Goal: Transaction & Acquisition: Purchase product/service

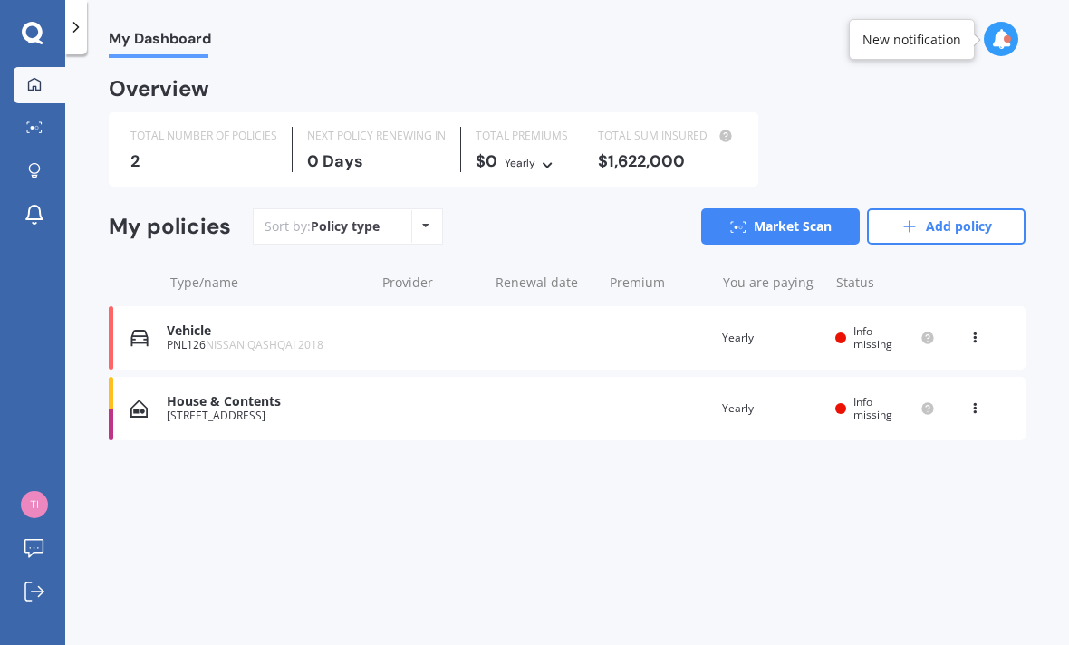
click at [235, 402] on div "House & Contents" at bounding box center [266, 401] width 198 height 15
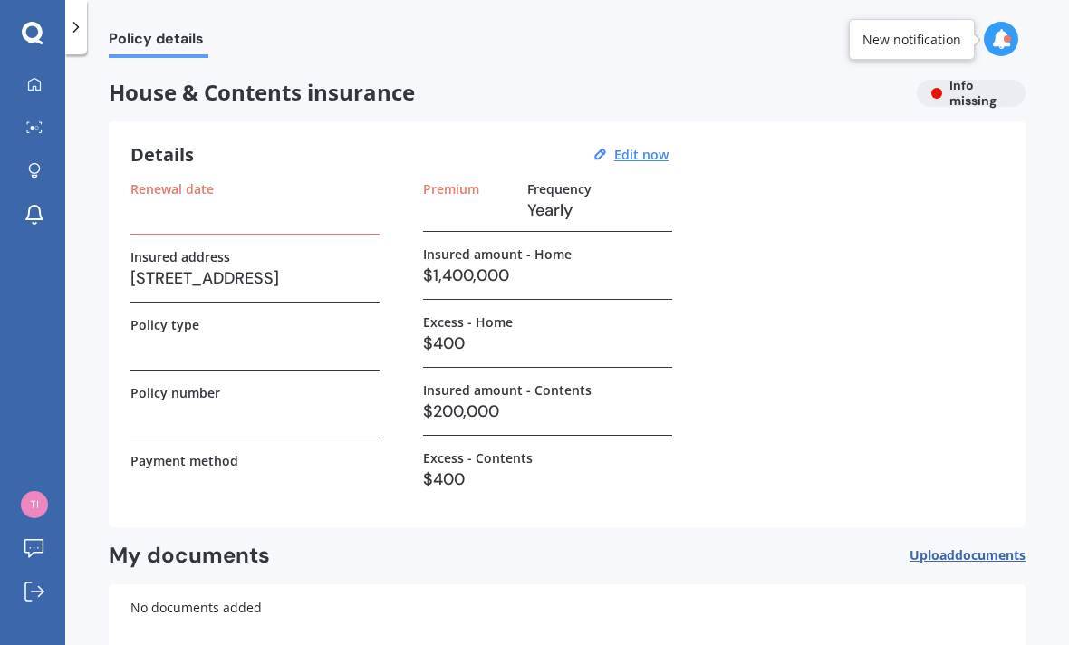
click at [986, 43] on div at bounding box center [1000, 39] width 34 height 34
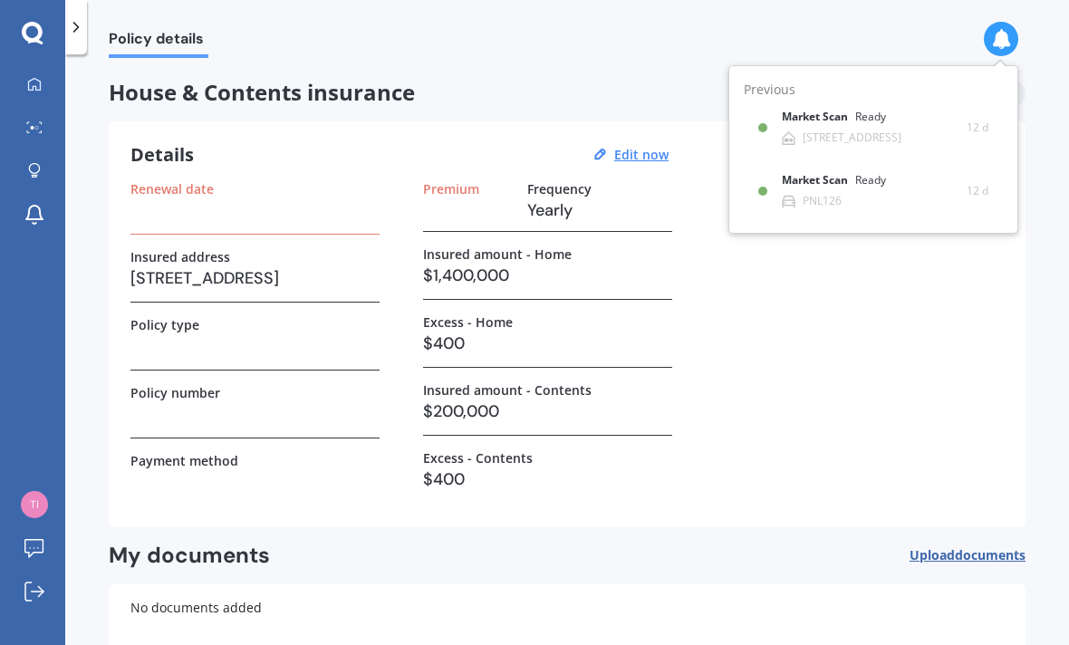
click at [819, 123] on b "Market Scan" at bounding box center [817, 116] width 73 height 13
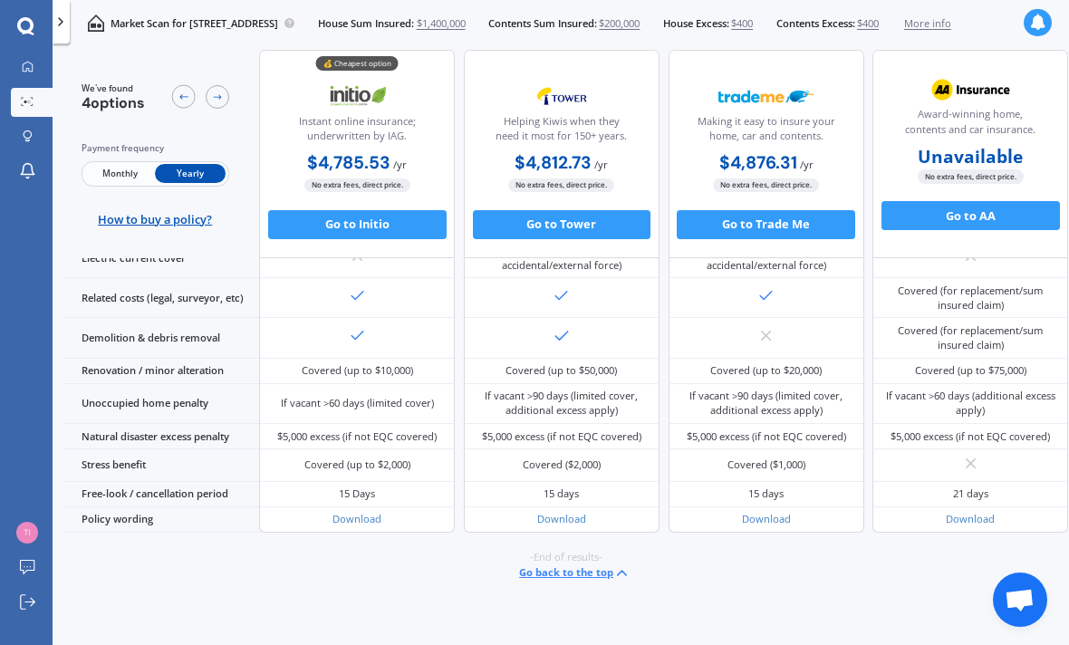
scroll to position [1075, 0]
click at [587, 581] on button "Go back to the top" at bounding box center [574, 572] width 111 height 17
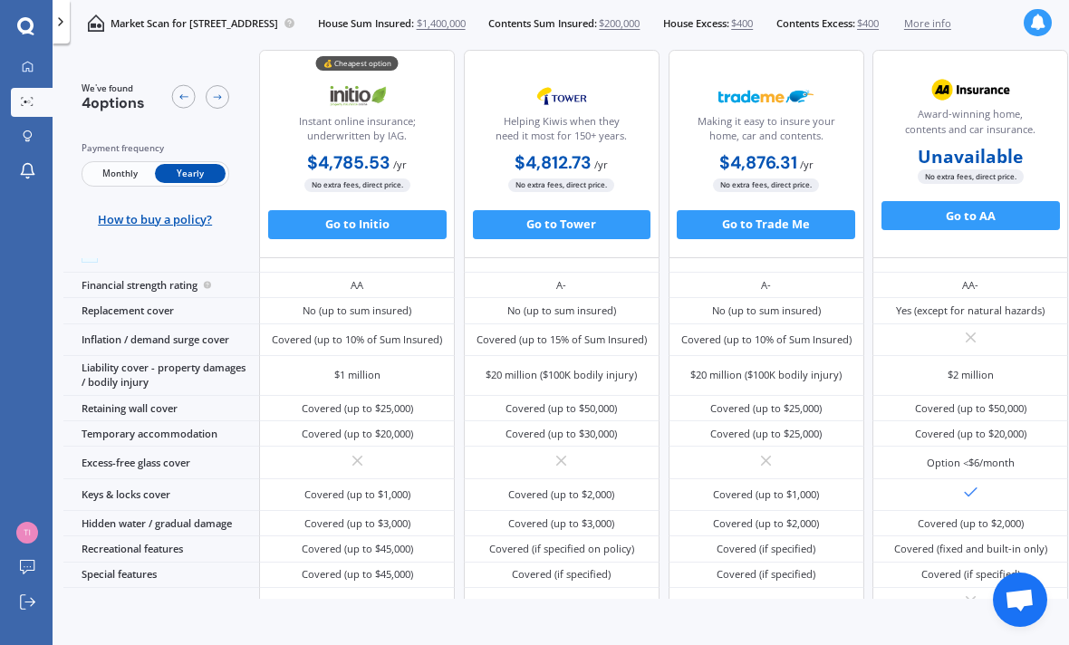
scroll to position [0, 0]
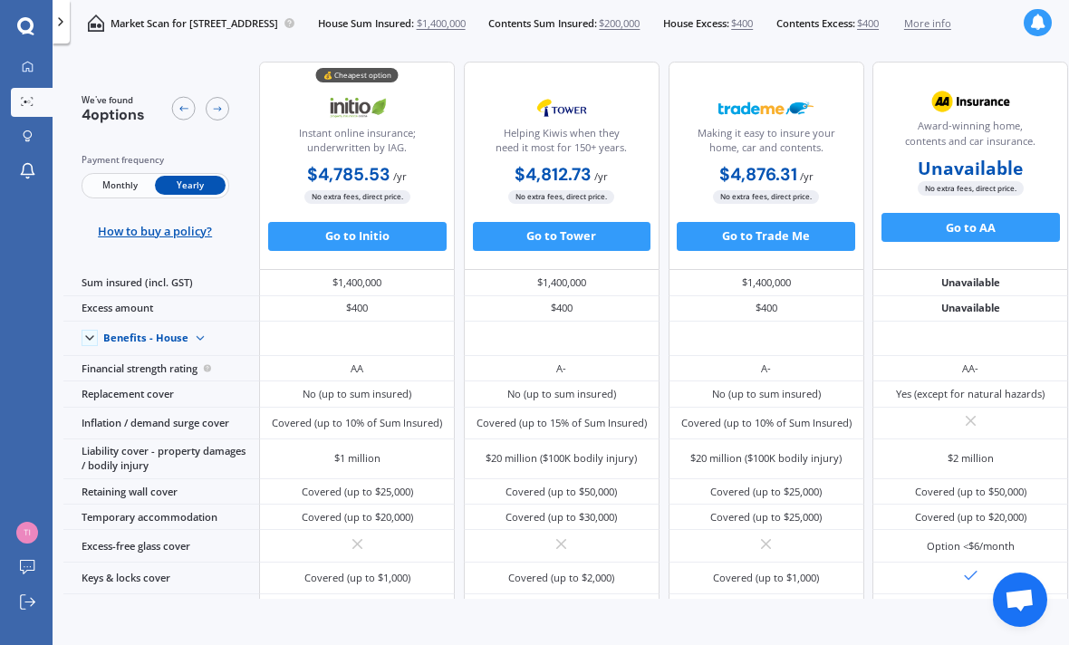
click at [597, 27] on span "Contents Sum Insured:" at bounding box center [542, 23] width 109 height 14
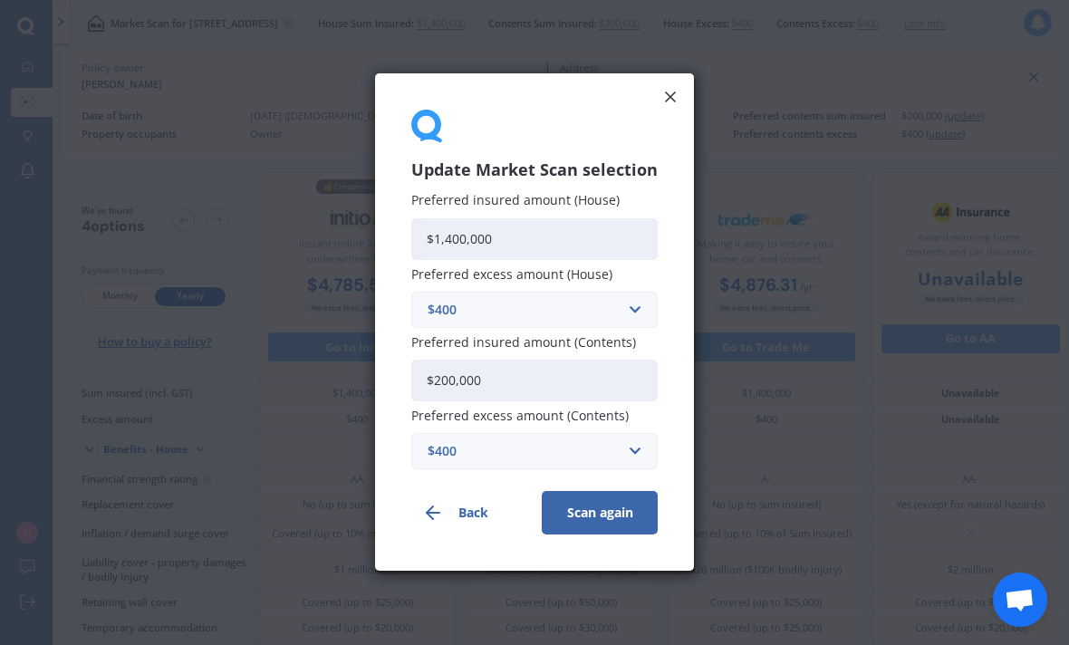
click at [605, 514] on button "Scan again" at bounding box center [600, 513] width 116 height 43
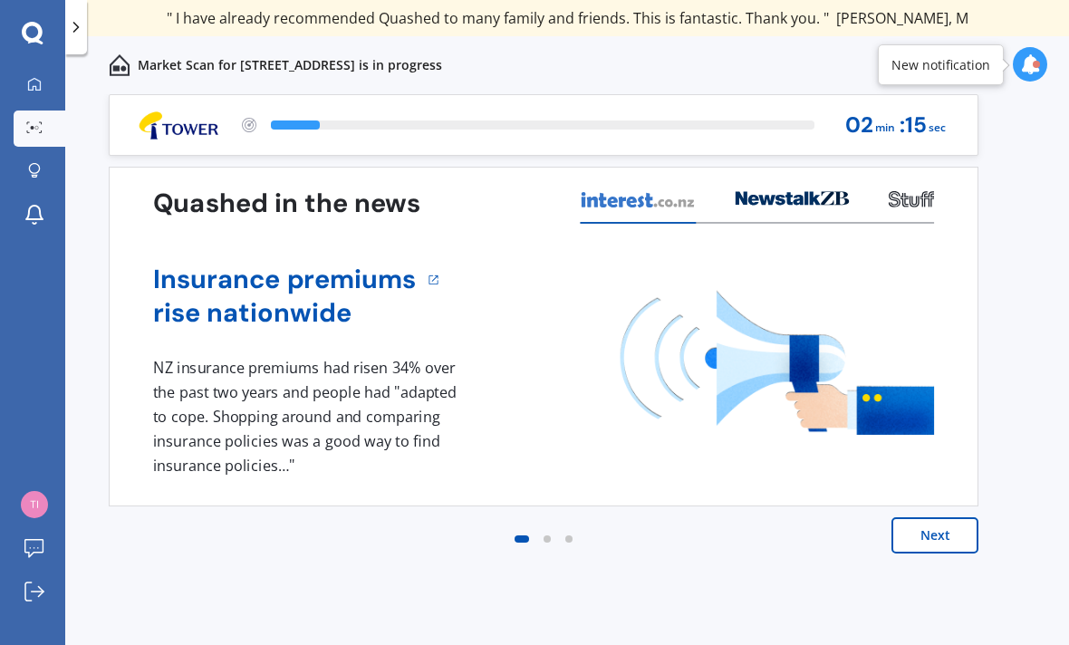
click at [954, 523] on button "Next" at bounding box center [934, 535] width 87 height 36
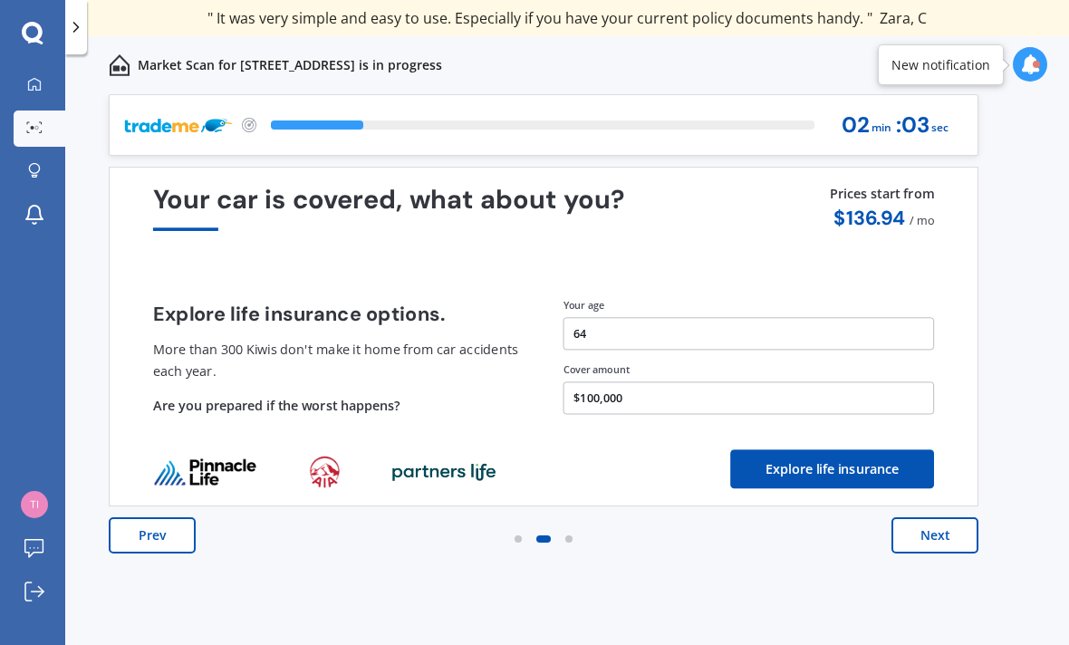
click at [942, 528] on button "Next" at bounding box center [934, 535] width 87 height 36
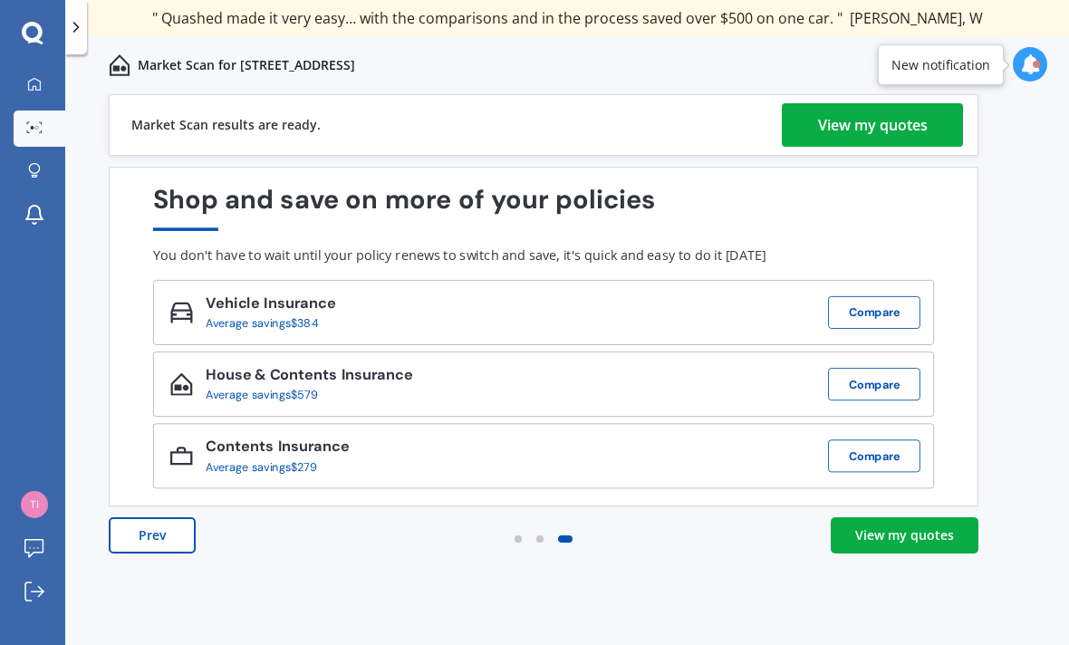
click at [872, 121] on div "View my quotes" at bounding box center [873, 124] width 110 height 43
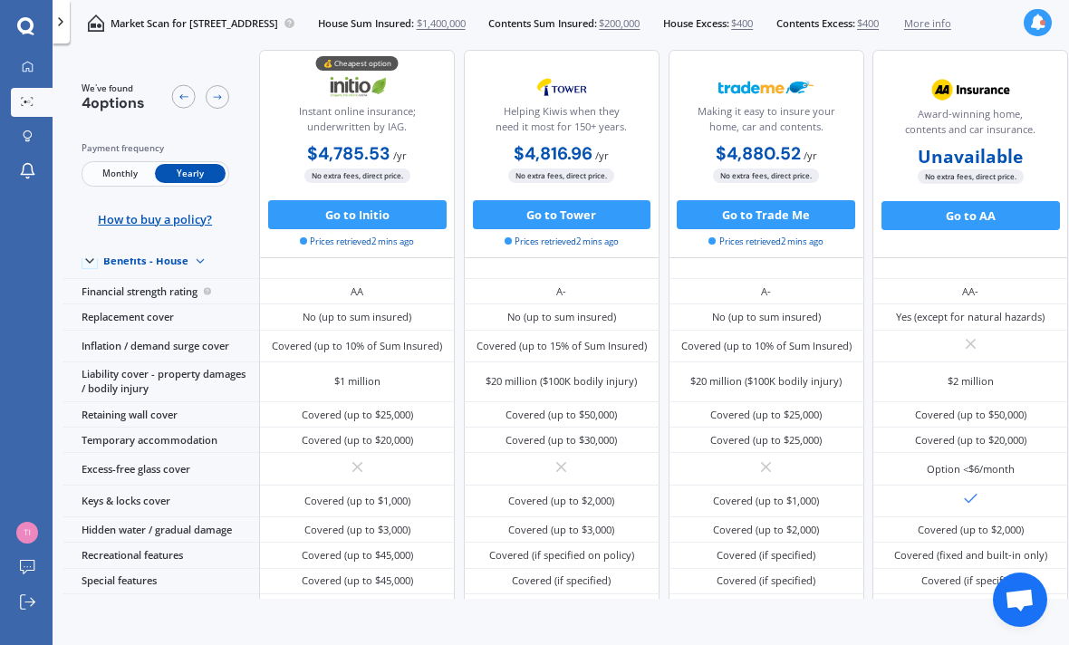
scroll to position [96, 0]
click at [1043, 403] on div "$2 million" at bounding box center [970, 383] width 196 height 40
click at [1033, 428] on div "Covered (up to $50,000)" at bounding box center [970, 415] width 196 height 25
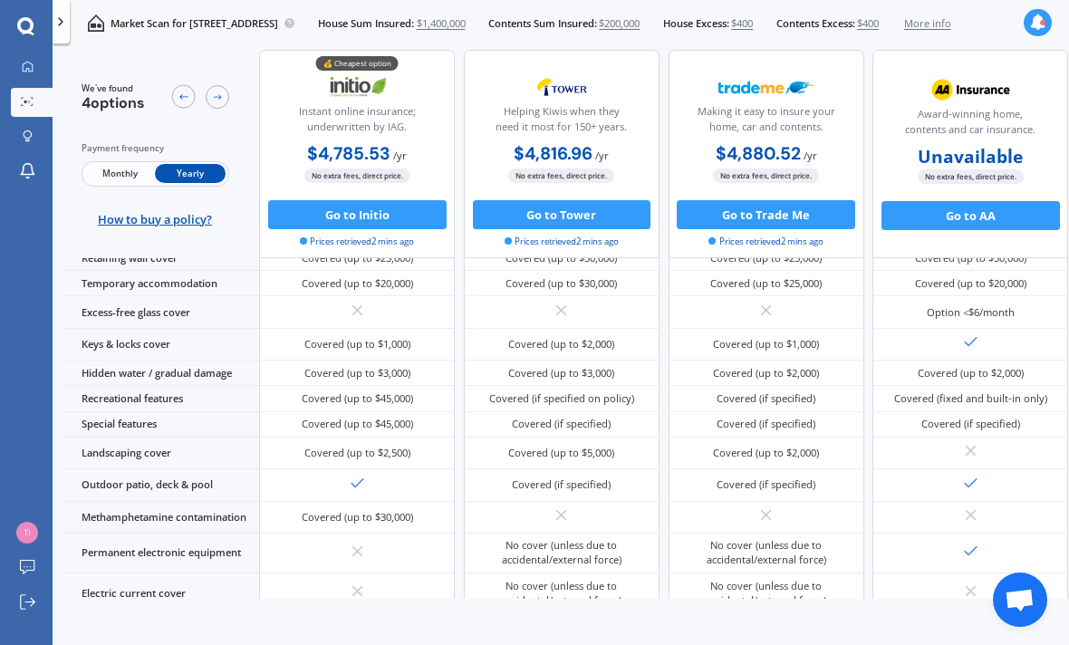
scroll to position [286, 0]
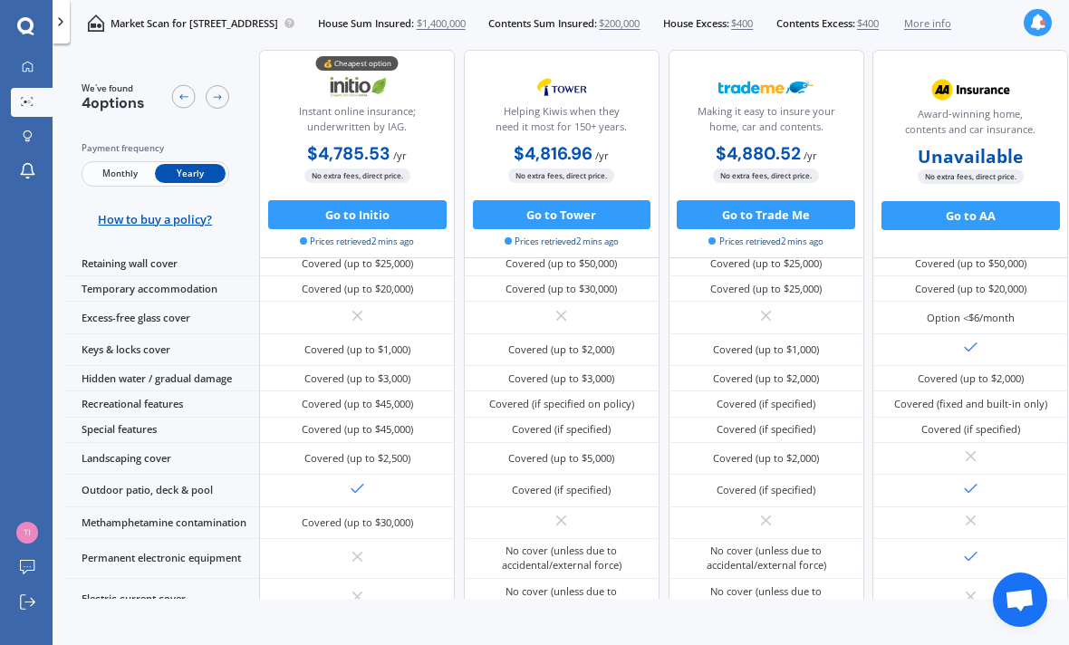
click at [1040, 391] on div "Covered (up to $2,000)" at bounding box center [970, 378] width 196 height 25
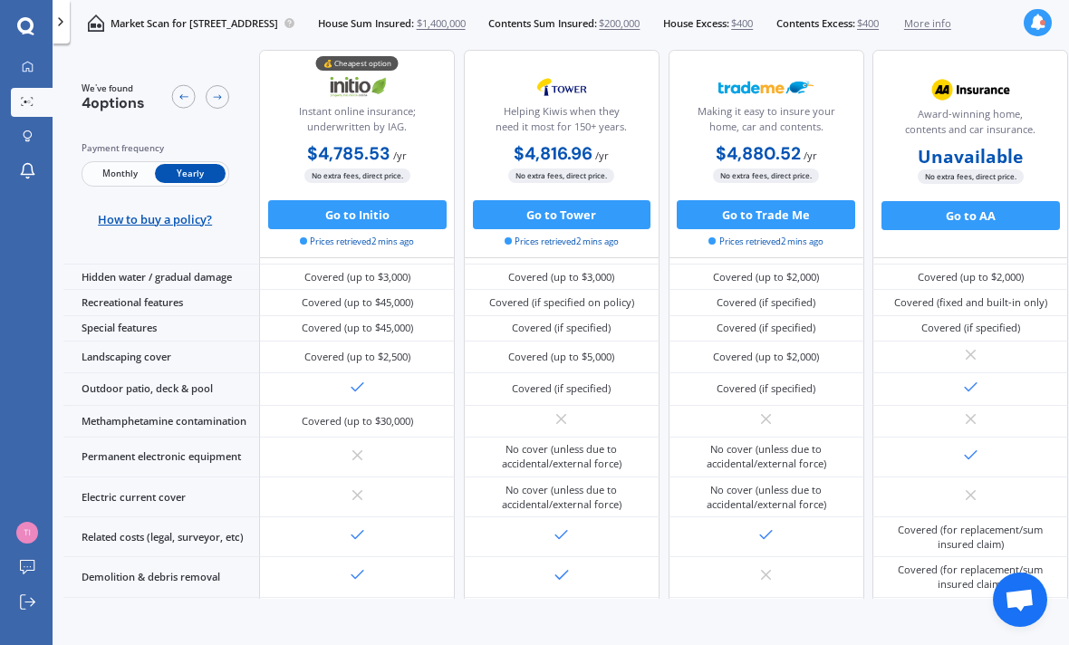
scroll to position [417, 0]
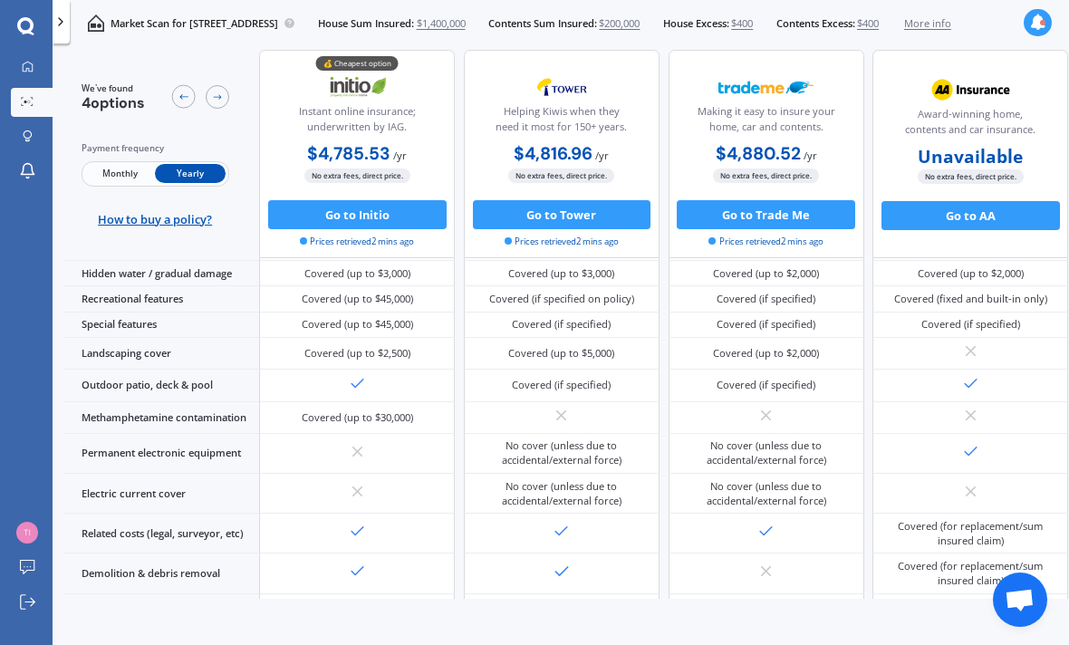
click at [990, 306] on div "Covered (fixed and built-in only)" at bounding box center [970, 299] width 153 height 14
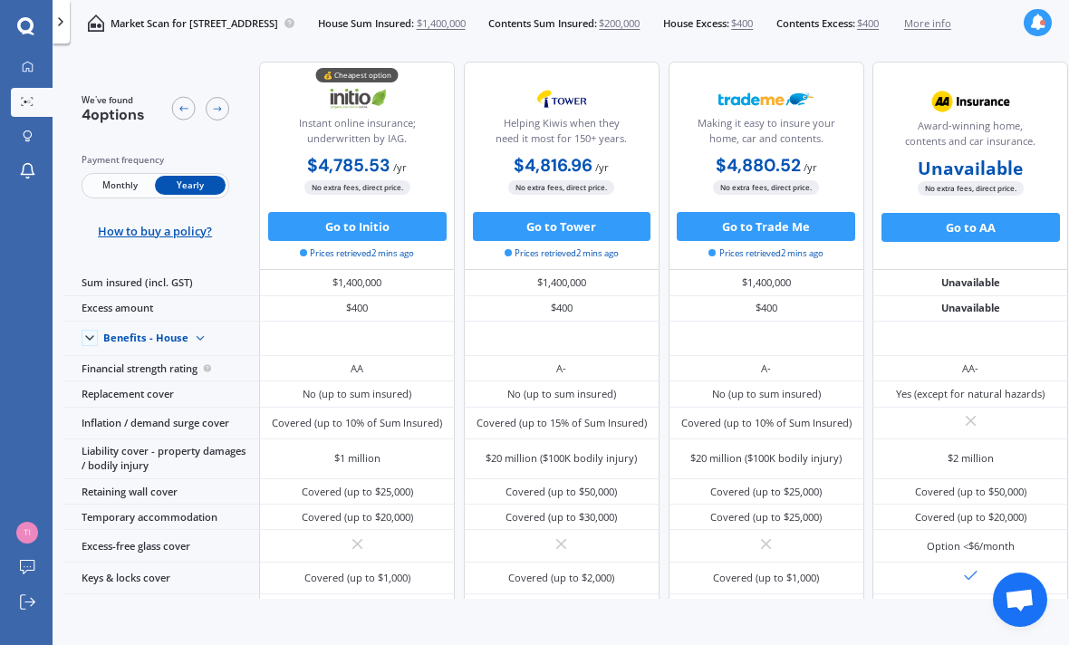
scroll to position [0, 0]
click at [352, 234] on button "Go to Initio" at bounding box center [357, 226] width 178 height 29
